Goal: Task Accomplishment & Management: Complete application form

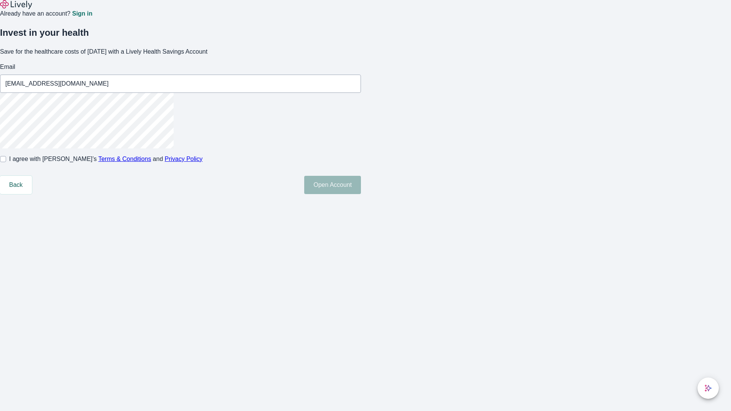
click at [6, 162] on input "I agree with Lively’s Terms & Conditions and Privacy Policy" at bounding box center [3, 159] width 6 height 6
checkbox input "true"
click at [361, 194] on button "Open Account" at bounding box center [332, 185] width 57 height 18
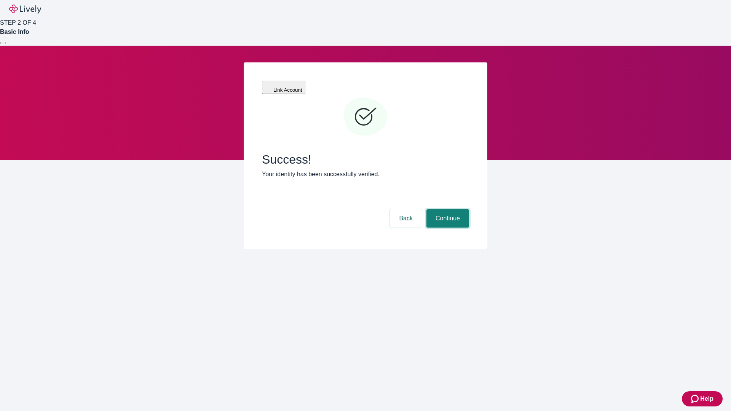
click at [447, 209] on button "Continue" at bounding box center [447, 218] width 43 height 18
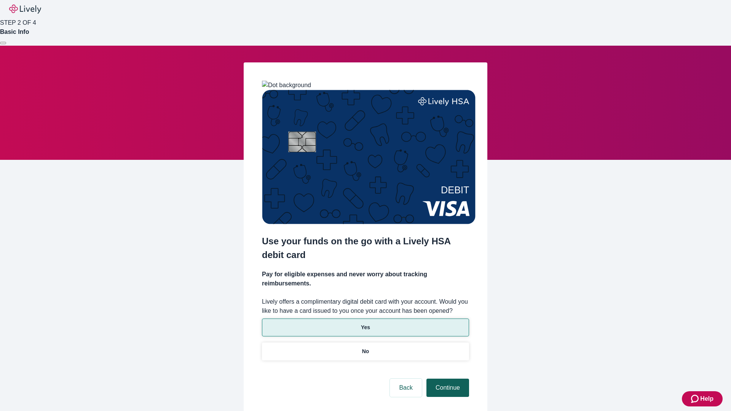
click at [365, 324] on p "Yes" at bounding box center [365, 328] width 9 height 8
click at [447, 379] on button "Continue" at bounding box center [447, 388] width 43 height 18
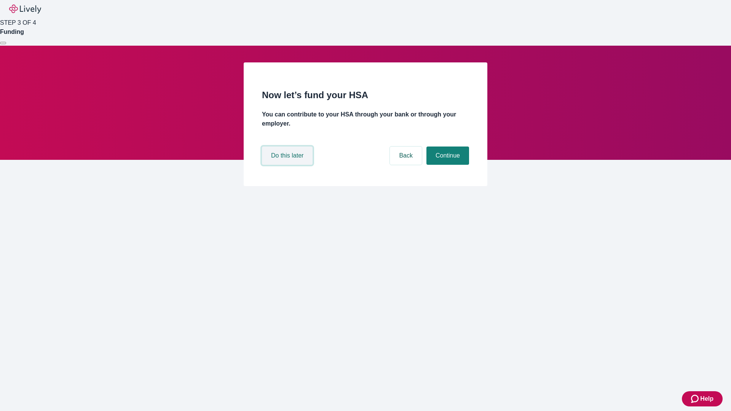
click at [288, 165] on button "Do this later" at bounding box center [287, 156] width 51 height 18
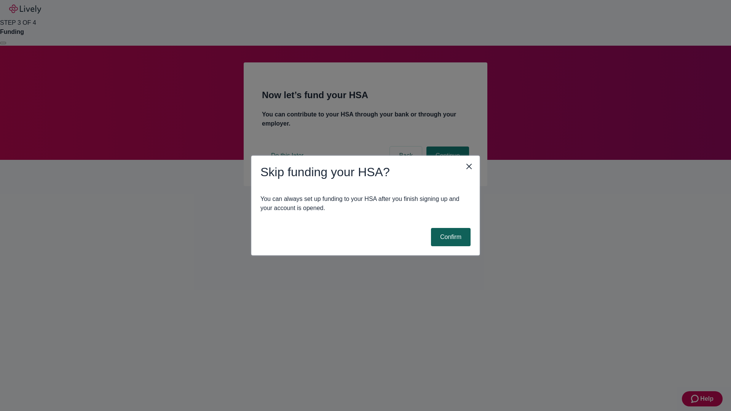
click at [450, 237] on button "Confirm" at bounding box center [451, 237] width 40 height 18
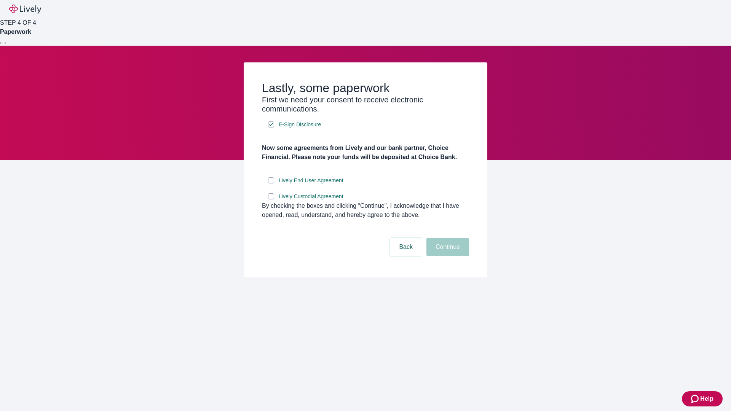
click at [271, 184] on input "Lively End User Agreement" at bounding box center [271, 180] width 6 height 6
checkbox input "true"
click at [271, 200] on input "Lively Custodial Agreement" at bounding box center [271, 196] width 6 height 6
checkbox input "true"
click at [447, 256] on button "Continue" at bounding box center [447, 247] width 43 height 18
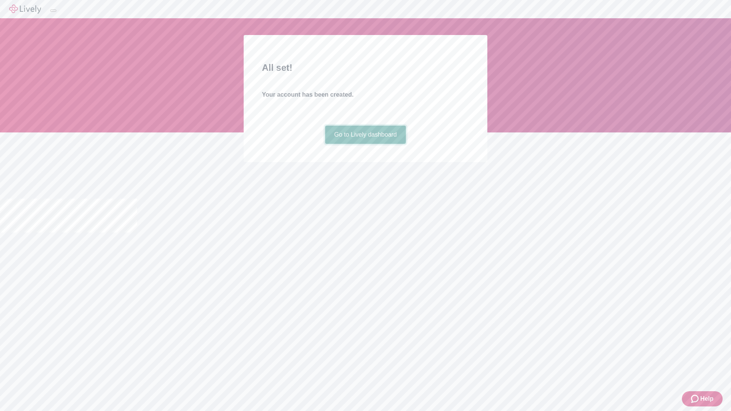
click at [365, 144] on link "Go to Lively dashboard" at bounding box center [365, 135] width 81 height 18
